Goal: Information Seeking & Learning: Learn about a topic

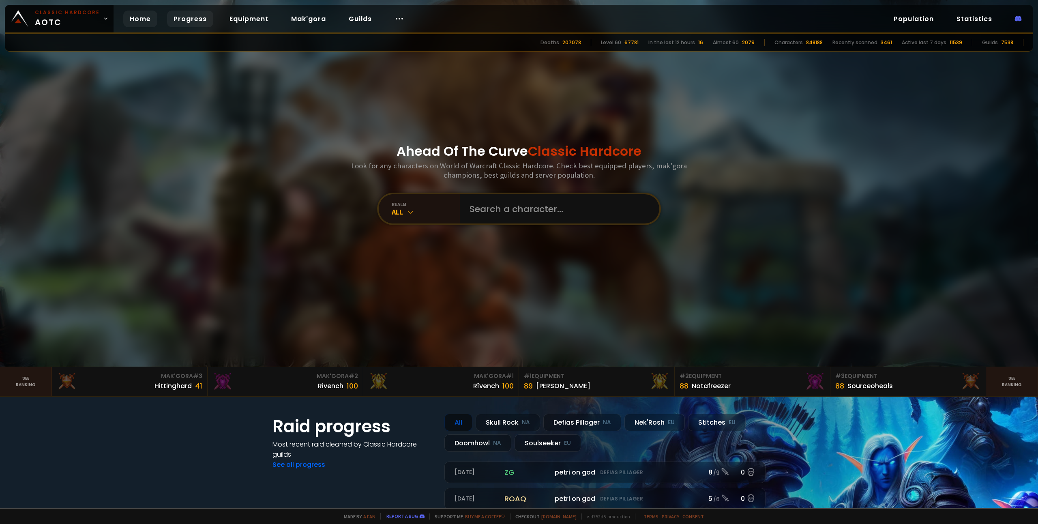
click at [186, 19] on link "Progress" at bounding box center [190, 19] width 46 height 17
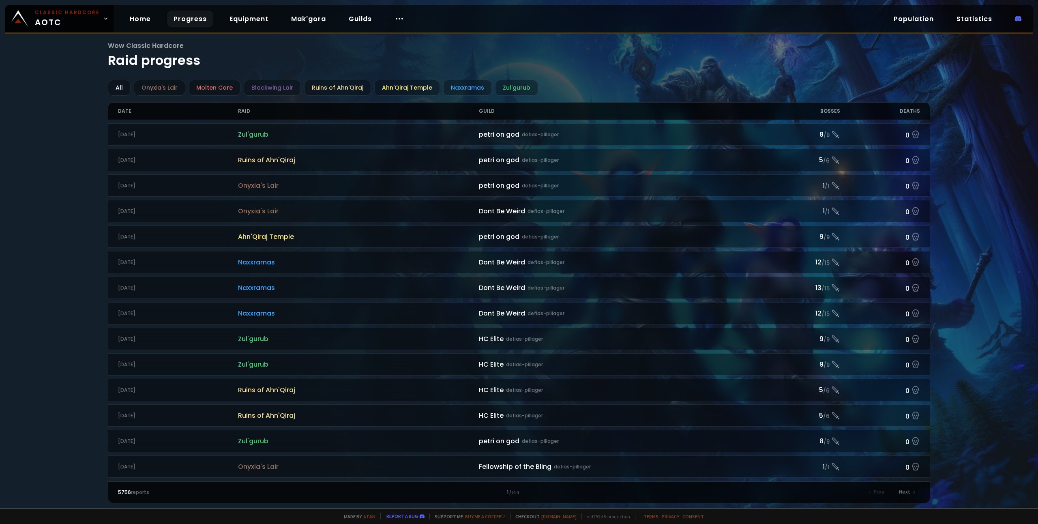
click at [192, 12] on link "Progress" at bounding box center [190, 19] width 46 height 17
click at [190, 19] on link "Progress" at bounding box center [190, 19] width 46 height 17
click at [454, 88] on div "Naxxramas" at bounding box center [467, 88] width 49 height 16
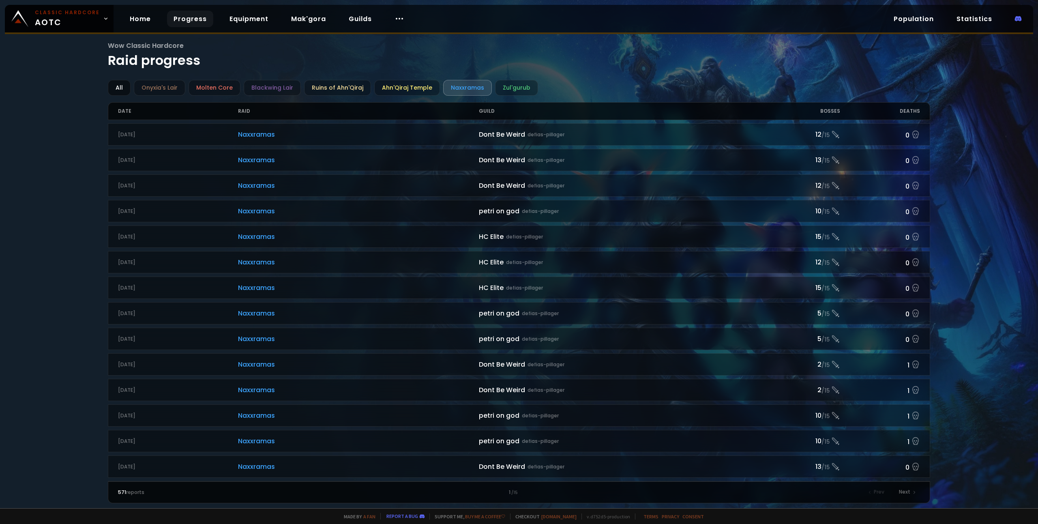
click at [119, 89] on div "All" at bounding box center [119, 88] width 23 height 16
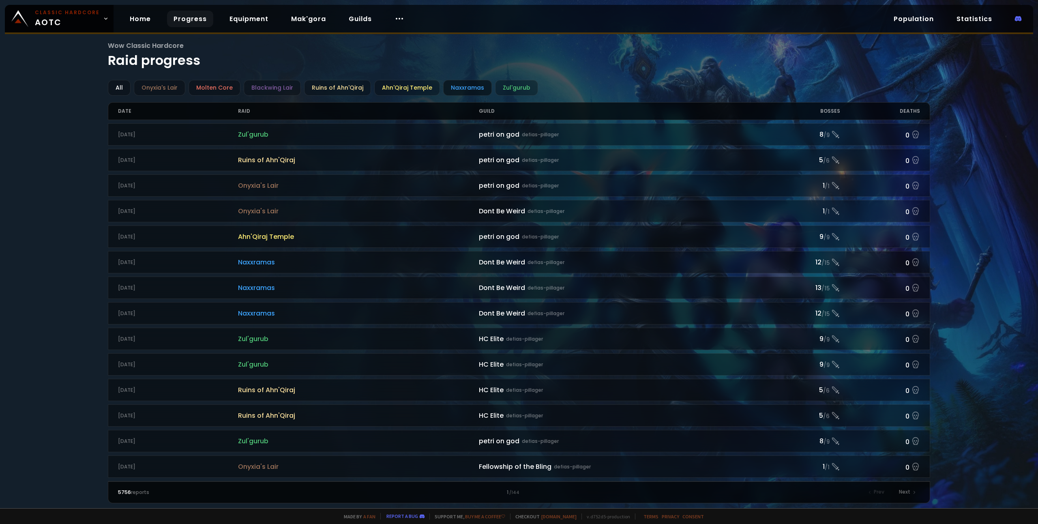
click at [457, 86] on div "Naxxramas" at bounding box center [467, 88] width 49 height 16
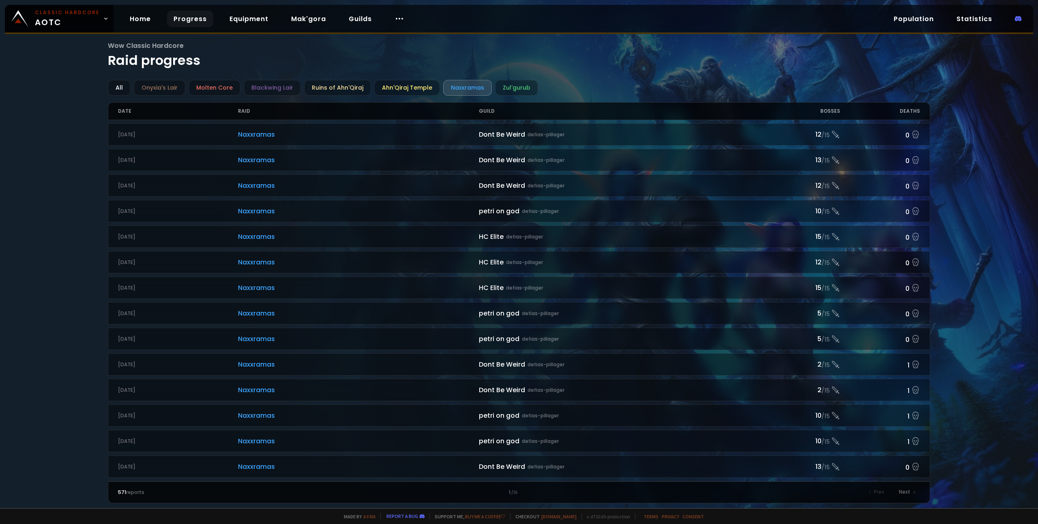
click at [837, 114] on div "Bosses" at bounding box center [800, 111] width 80 height 17
click at [968, 17] on link "Statistics" at bounding box center [974, 19] width 49 height 17
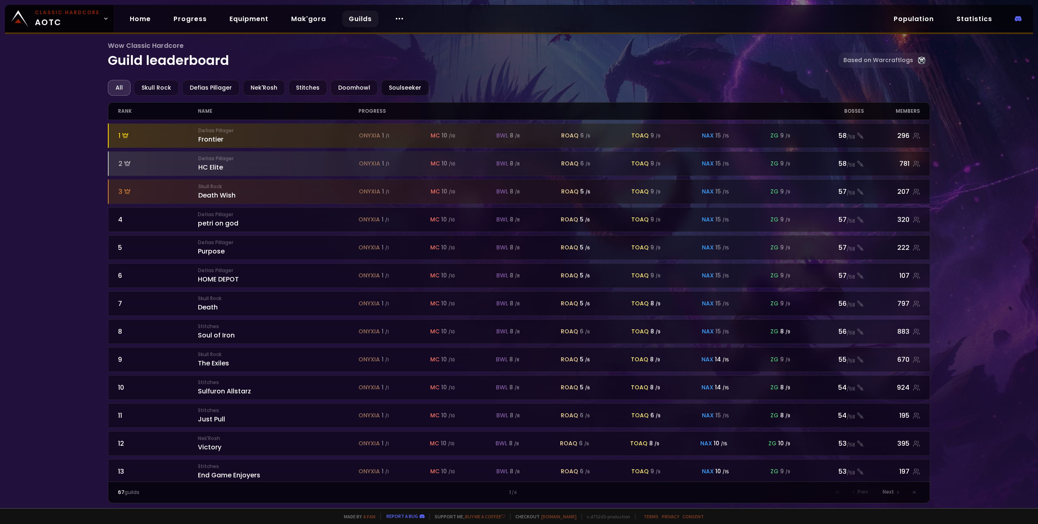
click at [397, 85] on div "Soulseeker" at bounding box center [405, 88] width 48 height 16
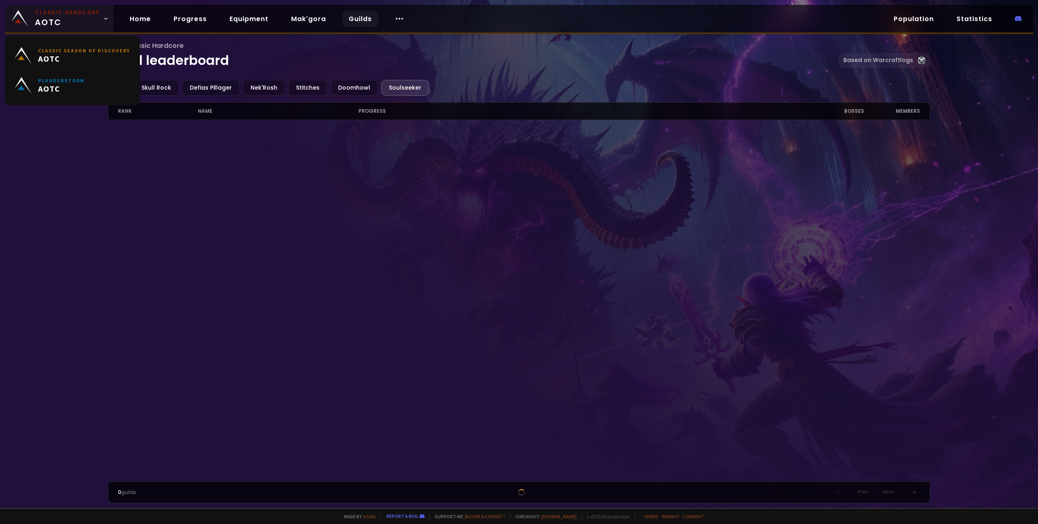
click at [58, 21] on span "Classic Hardcore AOTC" at bounding box center [67, 18] width 65 height 19
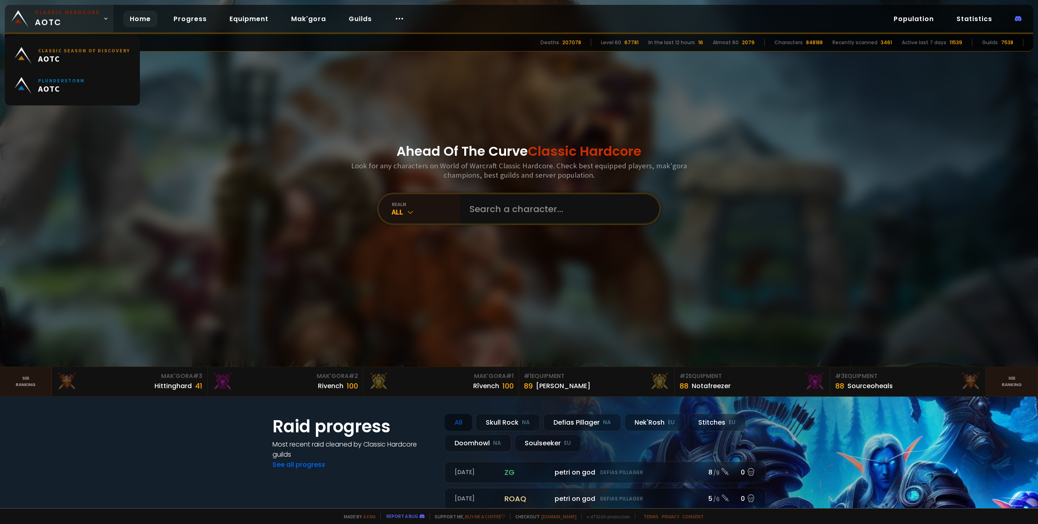
click at [103, 22] on link "Classic Hardcore AOTC" at bounding box center [59, 19] width 109 height 28
click at [92, 65] on link "Classic Season of Discovery AOTC" at bounding box center [72, 56] width 125 height 30
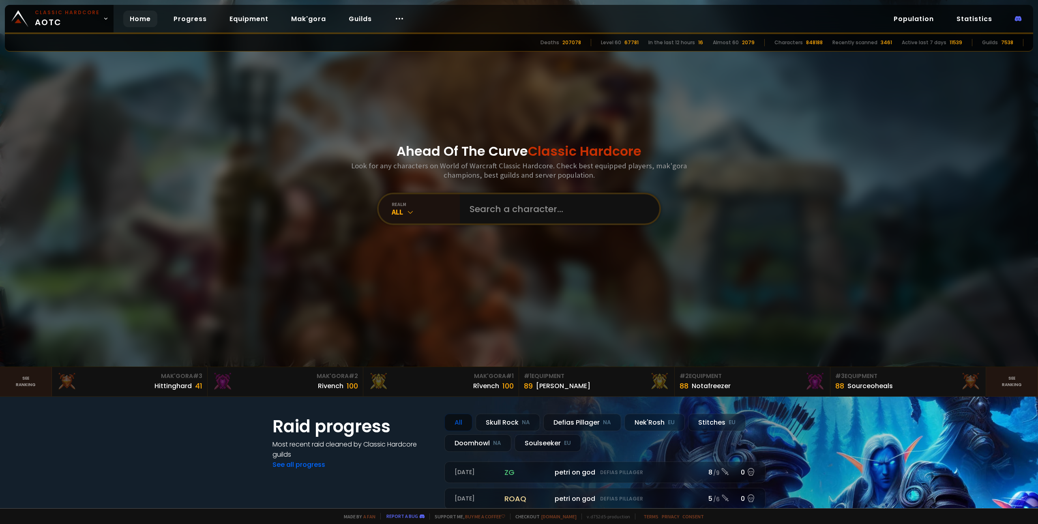
scroll to position [203, 0]
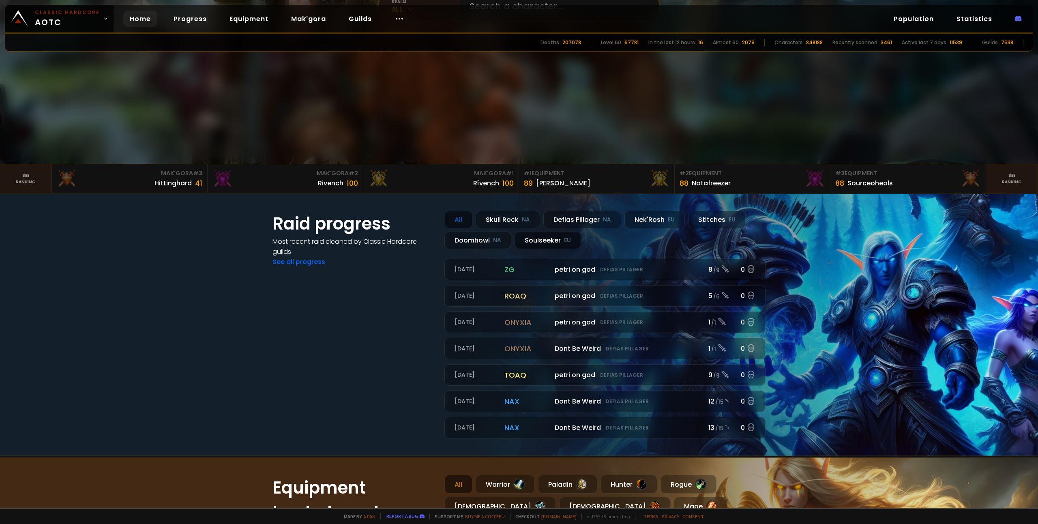
click at [542, 240] on div "Soulseeker EU" at bounding box center [547, 239] width 66 height 17
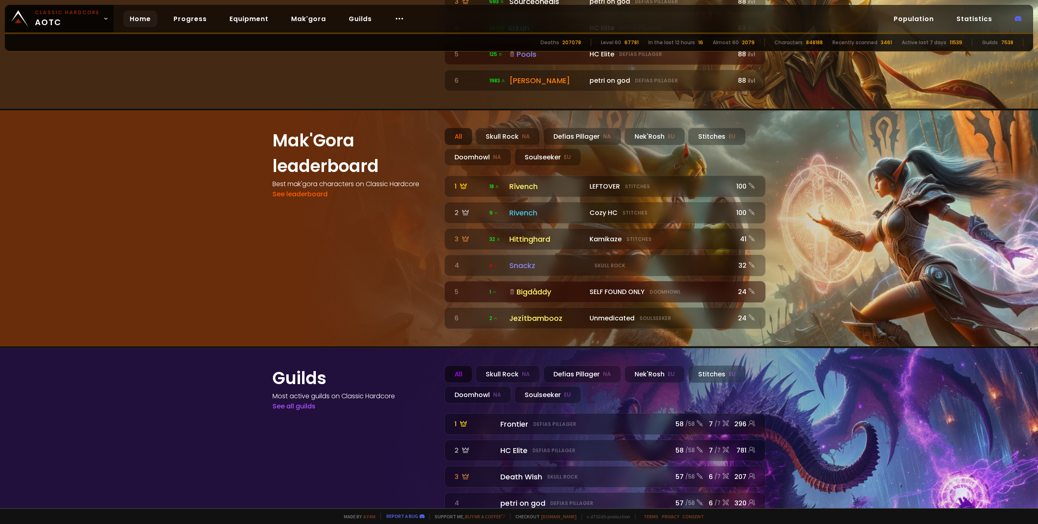
scroll to position [826, 0]
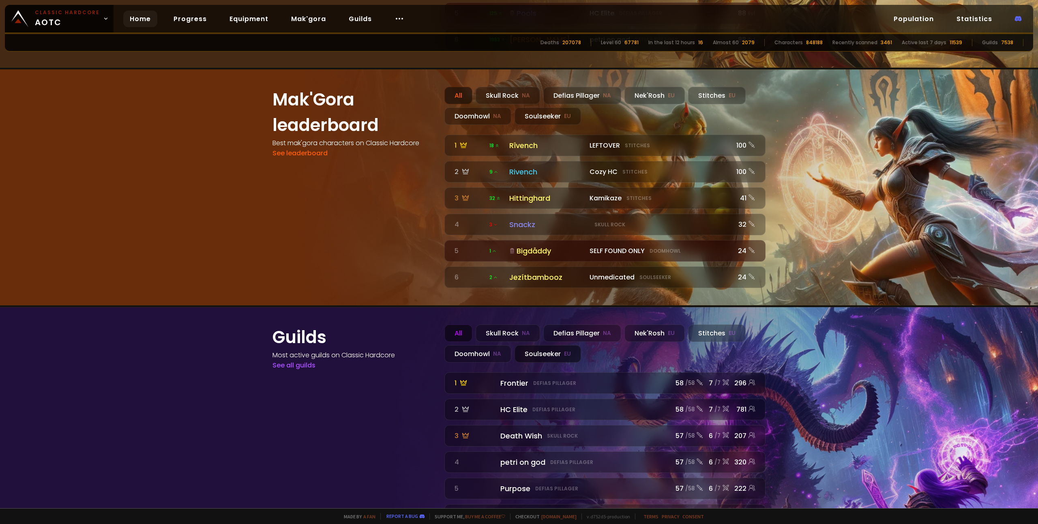
click at [546, 345] on div "Soulseeker EU" at bounding box center [547, 353] width 66 height 17
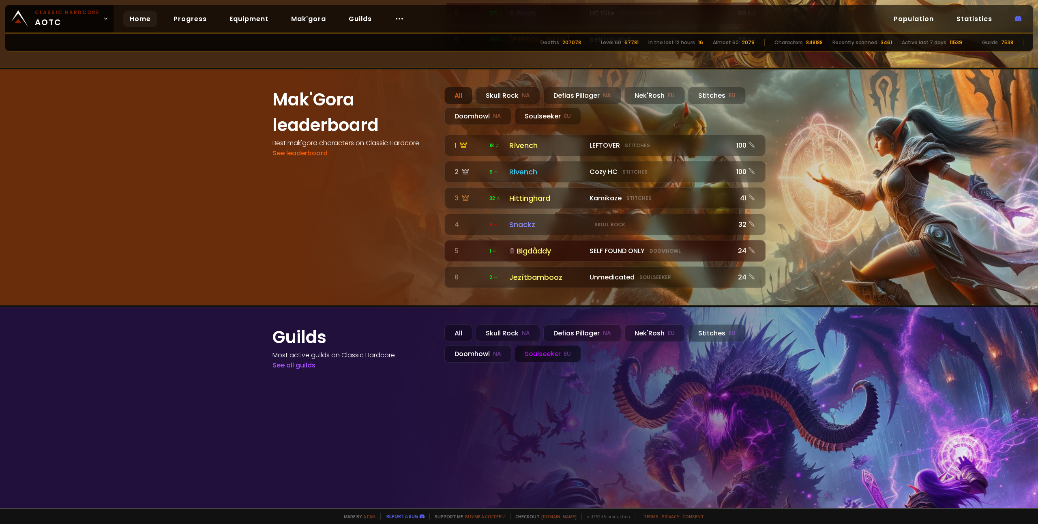
click at [554, 345] on div "Soulseeker EU" at bounding box center [547, 353] width 66 height 17
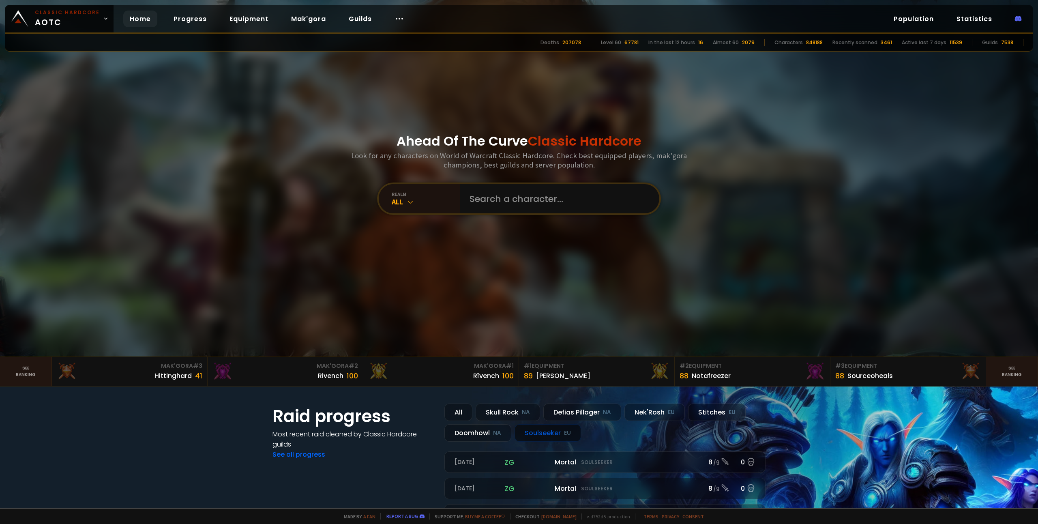
scroll to position [0, 0]
